Goal: Task Accomplishment & Management: Complete application form

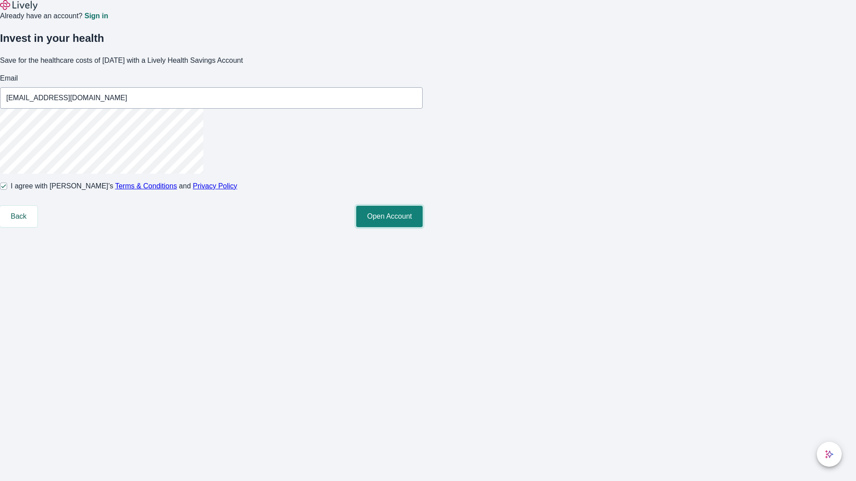
click at [422, 227] on button "Open Account" at bounding box center [389, 216] width 66 height 21
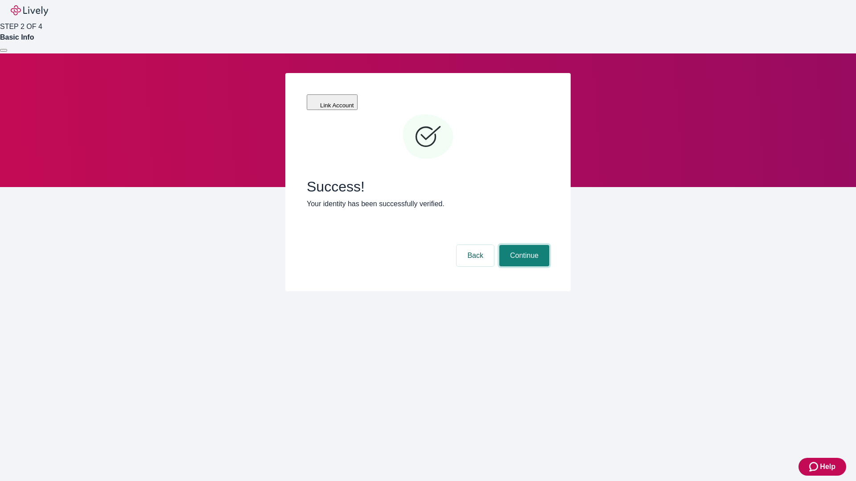
click at [523, 245] on button "Continue" at bounding box center [524, 255] width 50 height 21
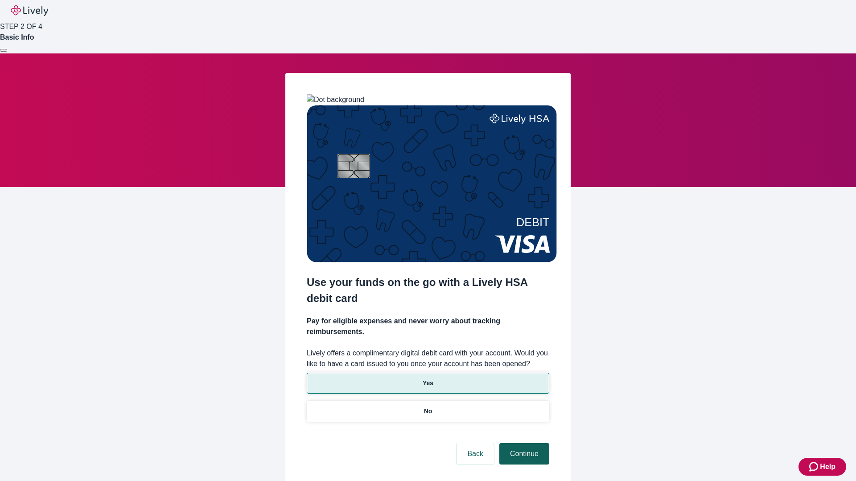
click at [427, 407] on p "No" at bounding box center [428, 411] width 8 height 9
click at [523, 443] on button "Continue" at bounding box center [524, 453] width 50 height 21
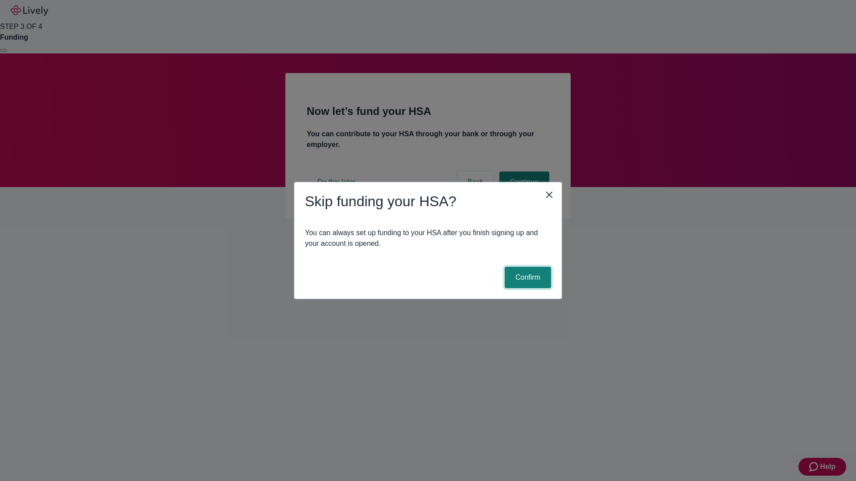
click at [526, 278] on button "Confirm" at bounding box center [528, 277] width 46 height 21
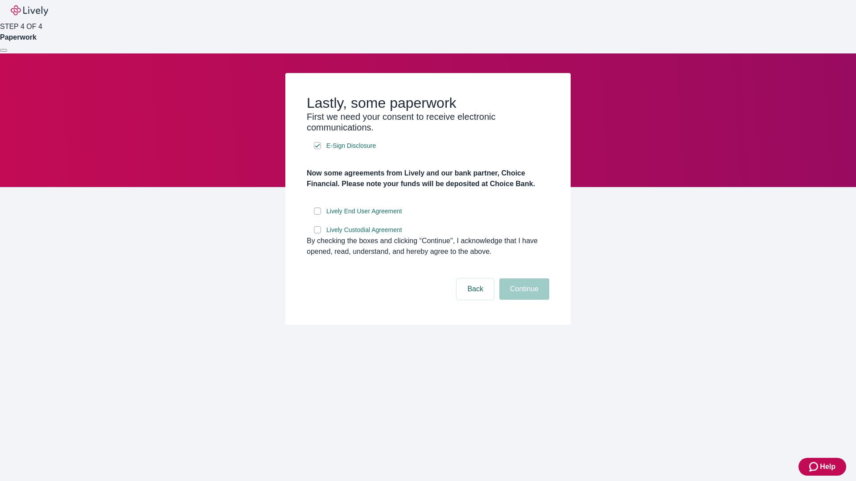
click at [317, 215] on input "Lively End User Agreement" at bounding box center [317, 211] width 7 height 7
checkbox input "true"
click at [317, 234] on input "Lively Custodial Agreement" at bounding box center [317, 229] width 7 height 7
checkbox input "true"
click at [523, 300] on button "Continue" at bounding box center [524, 289] width 50 height 21
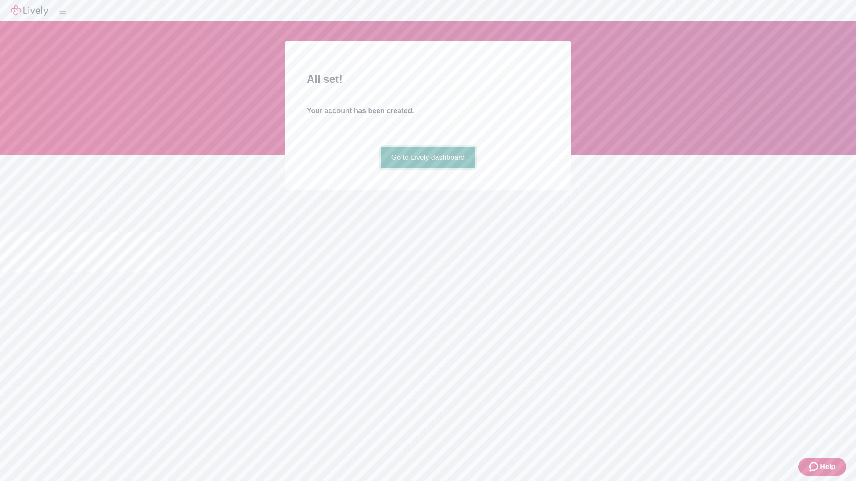
click at [427, 168] on link "Go to Lively dashboard" at bounding box center [428, 157] width 95 height 21
